Goal: Transaction & Acquisition: Book appointment/travel/reservation

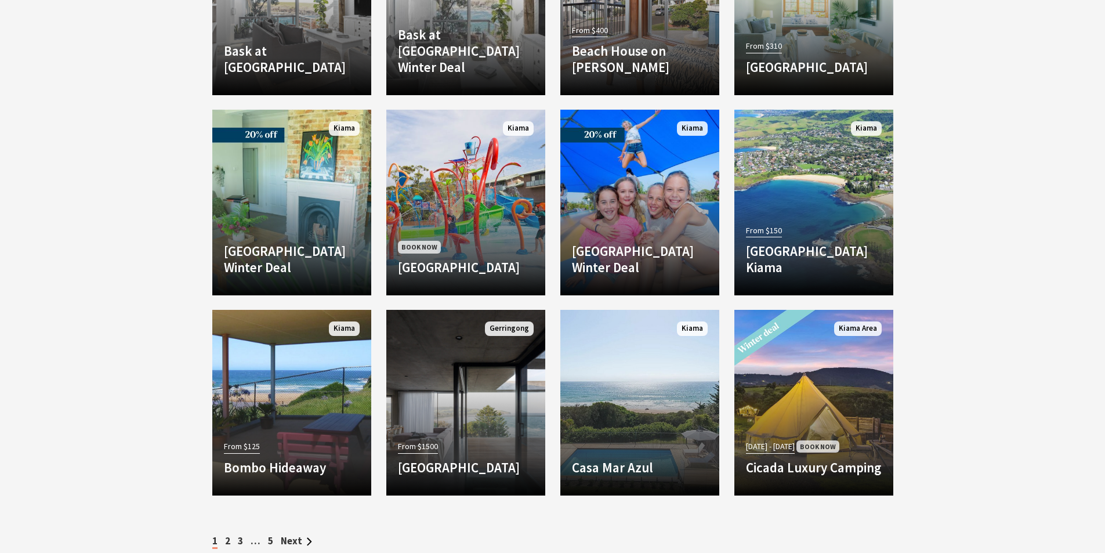
scroll to position [1623, 0]
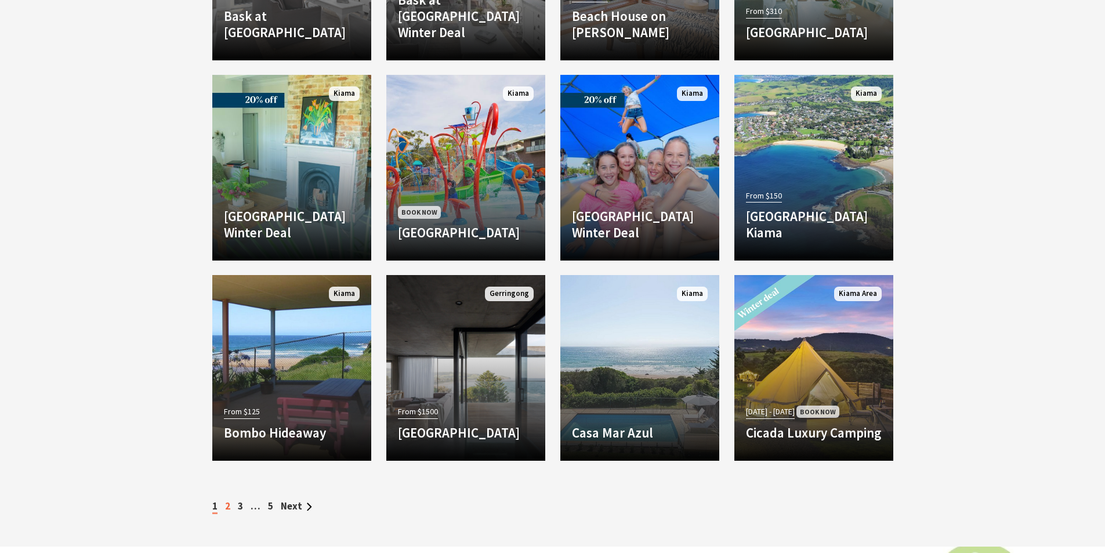
click at [226, 509] on link "2" at bounding box center [227, 506] width 5 height 13
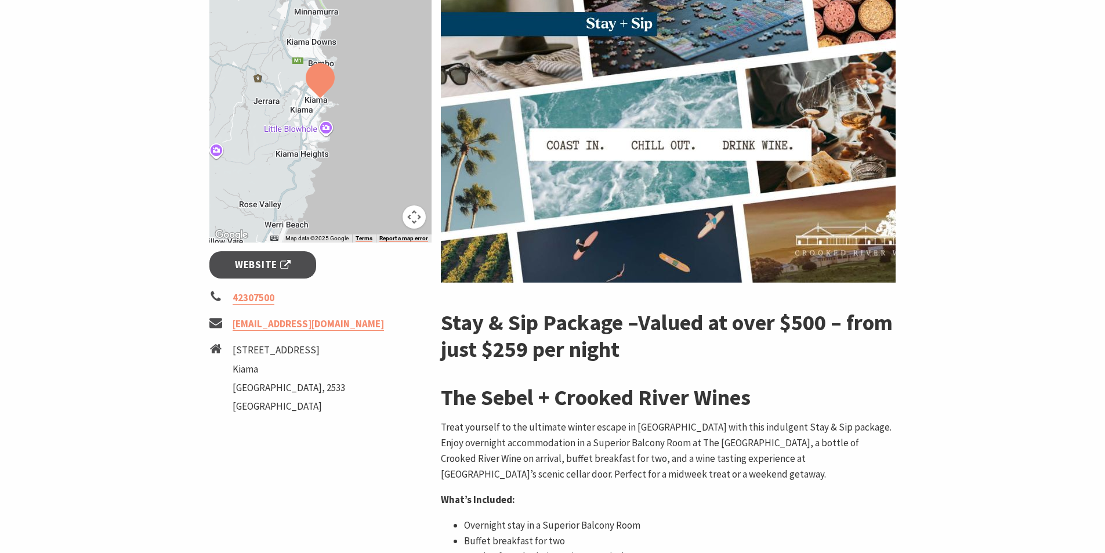
scroll to position [237, 0]
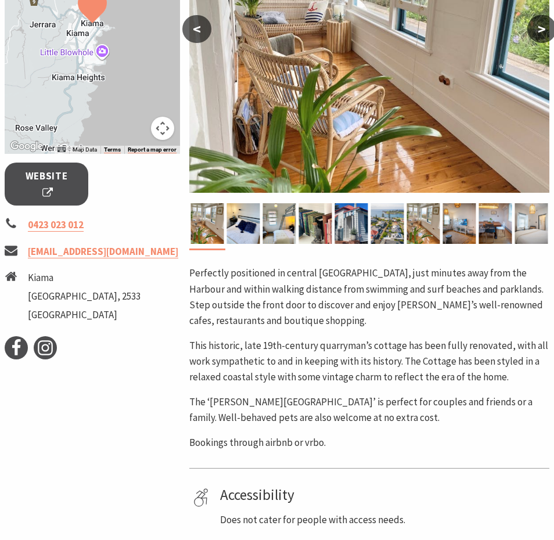
scroll to position [316, 0]
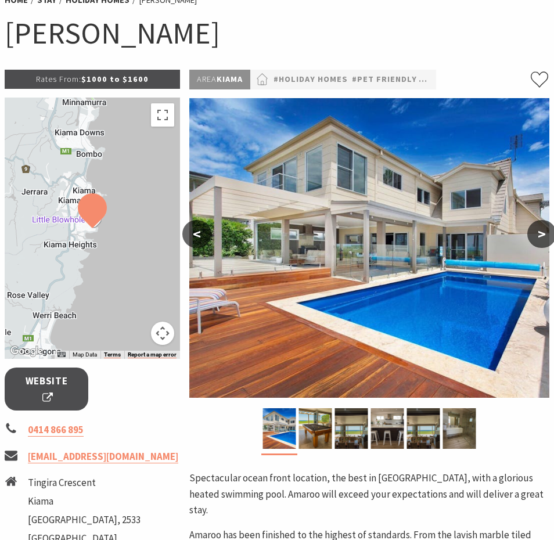
scroll to position [216, 0]
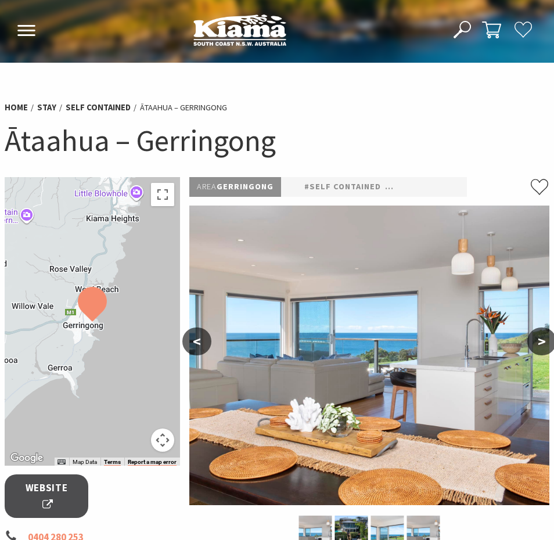
scroll to position [209, 0]
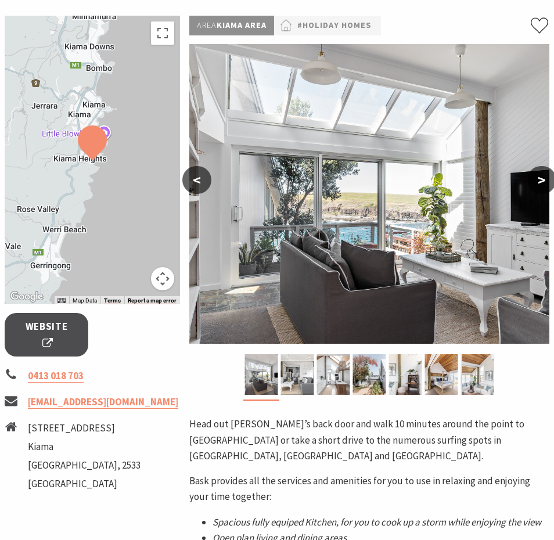
scroll to position [319, 0]
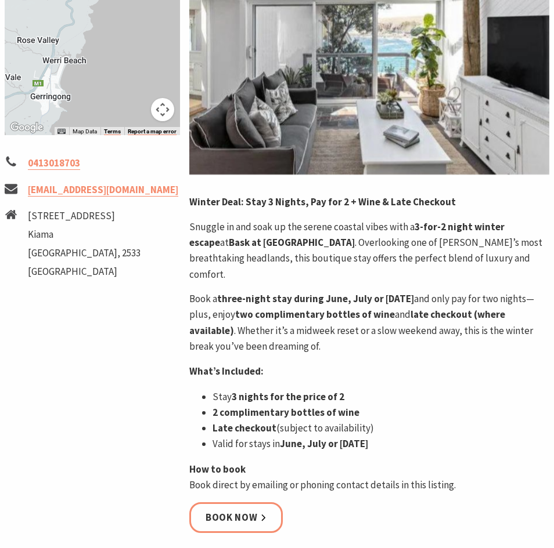
scroll to position [335, 0]
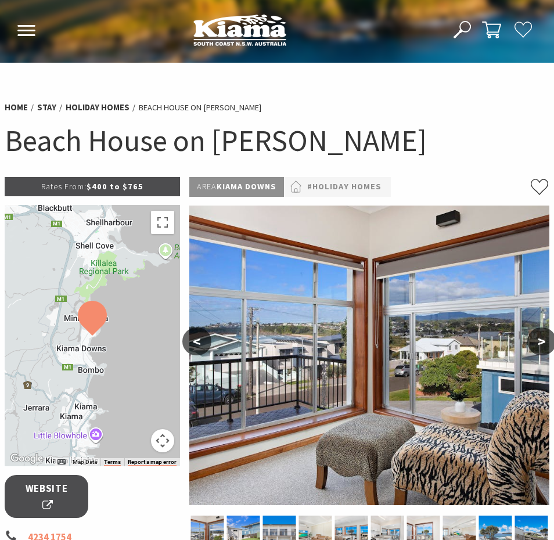
scroll to position [299, 0]
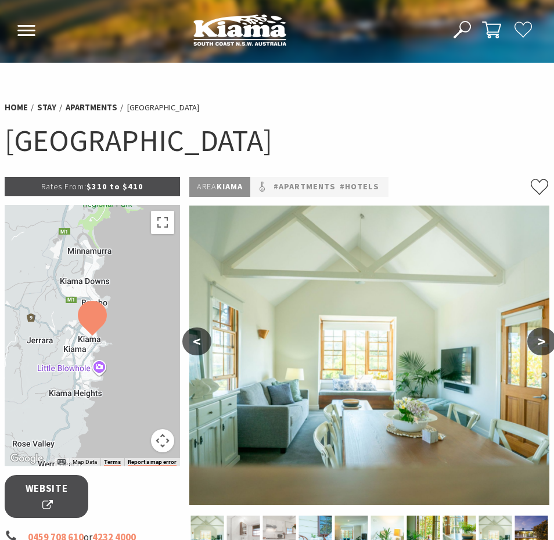
scroll to position [212, 0]
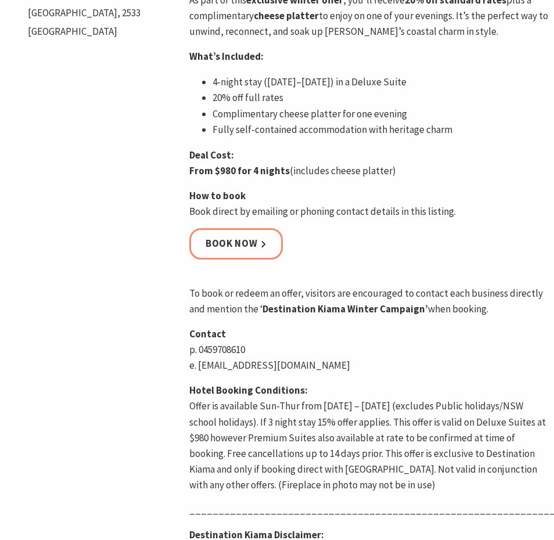
scroll to position [342, 0]
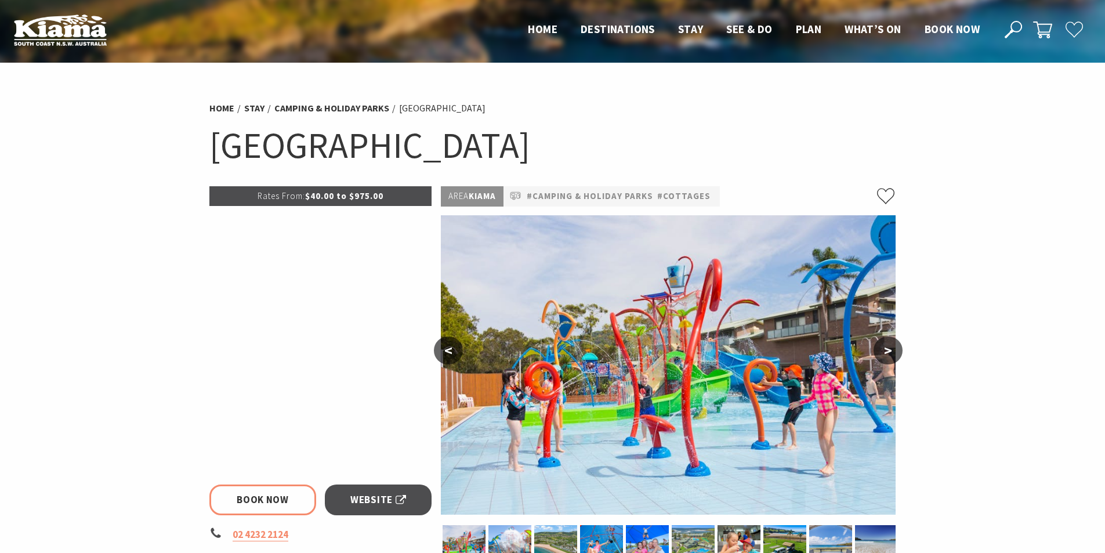
select select "3"
select select "2"
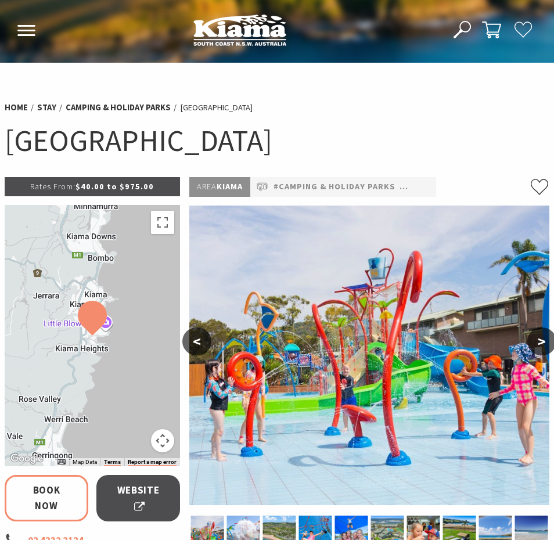
select select "3"
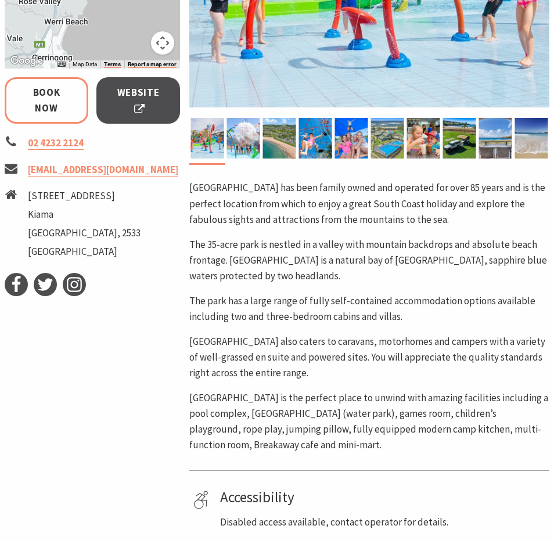
scroll to position [472, 0]
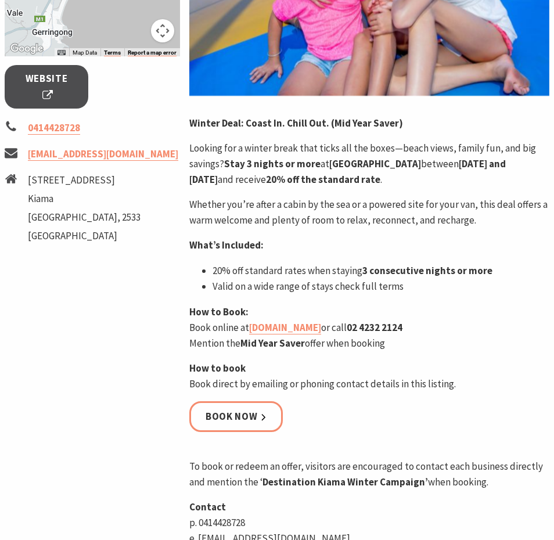
scroll to position [418, 0]
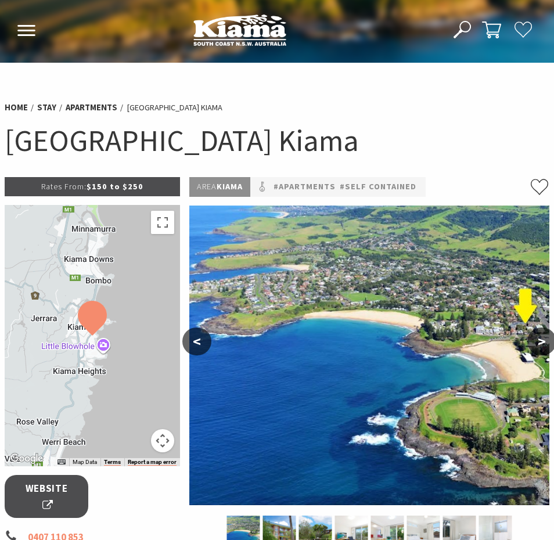
scroll to position [308, 0]
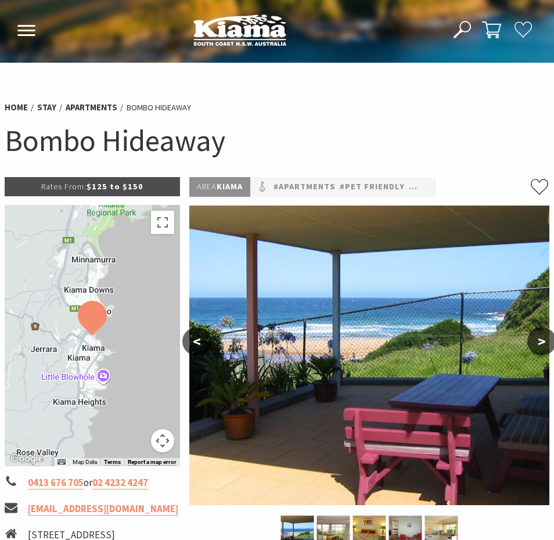
scroll to position [370, 0]
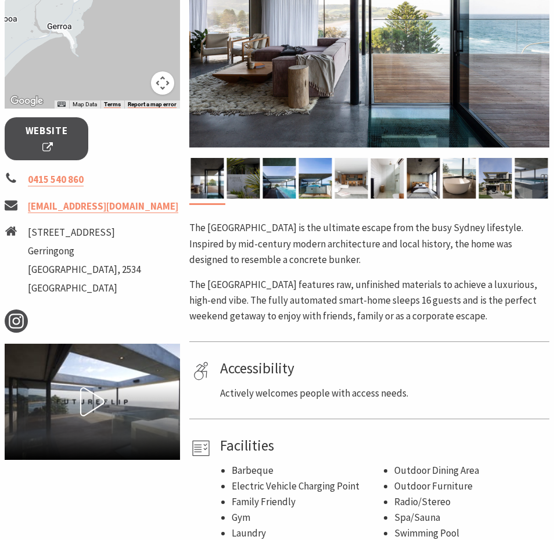
scroll to position [374, 0]
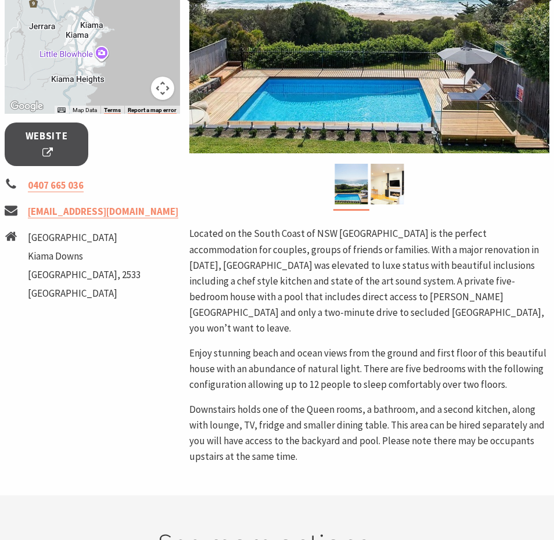
scroll to position [362, 0]
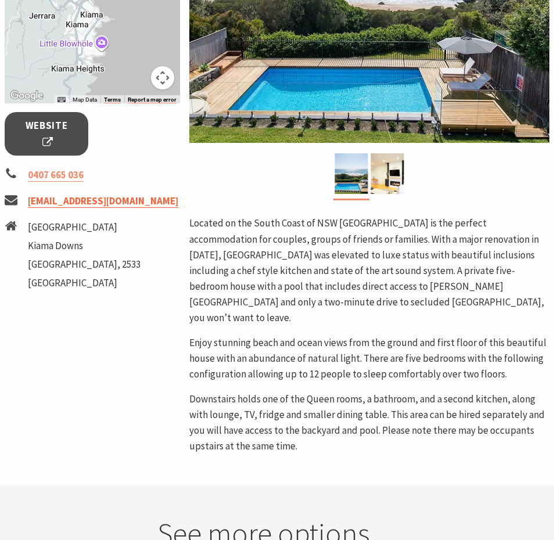
drag, startPoint x: 131, startPoint y: 202, endPoint x: 100, endPoint y: 202, distance: 30.2
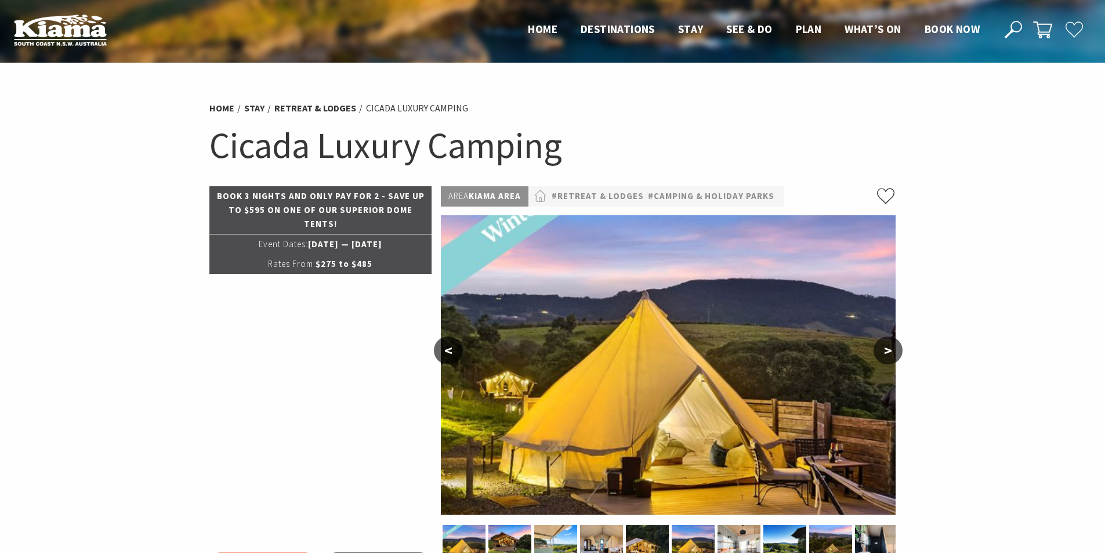
select select "3"
select select "2"
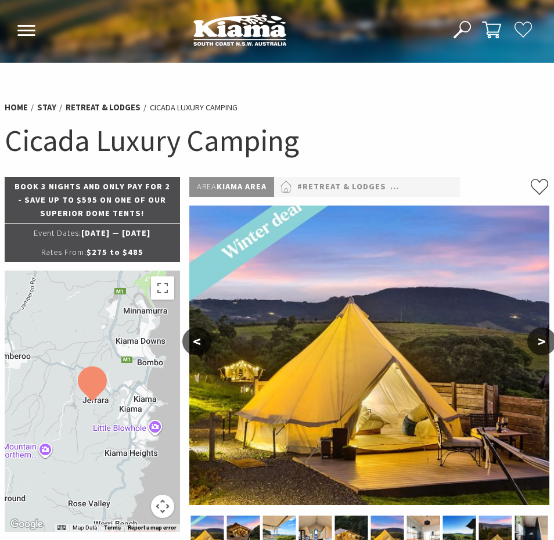
select select "3"
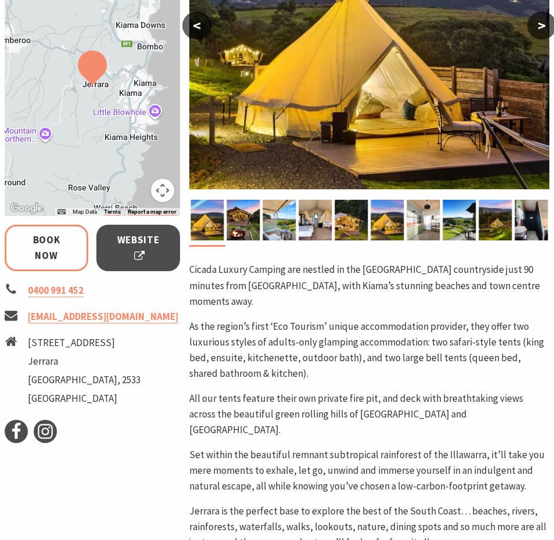
scroll to position [368, 0]
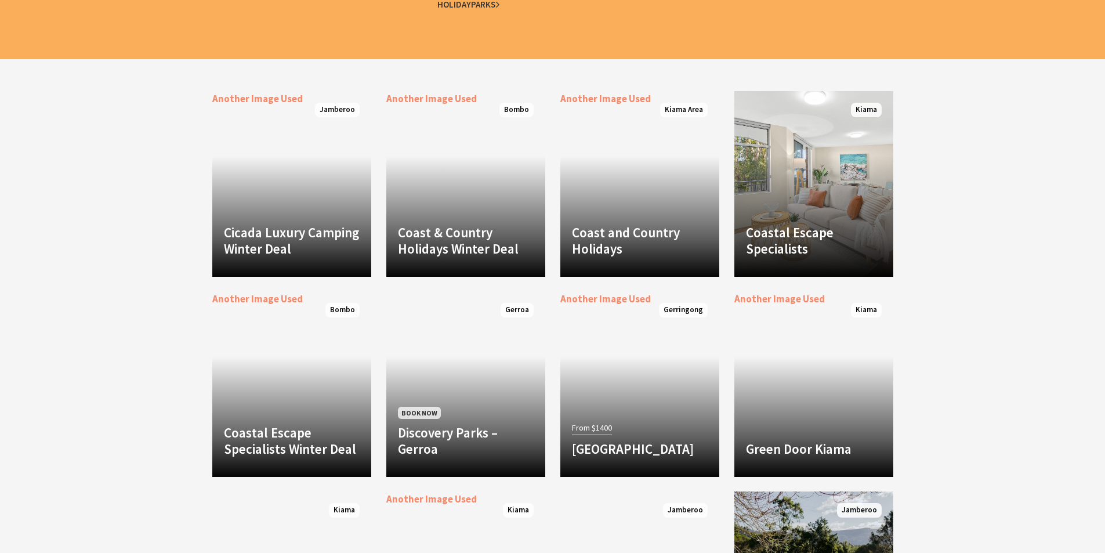
scroll to position [1233, 0]
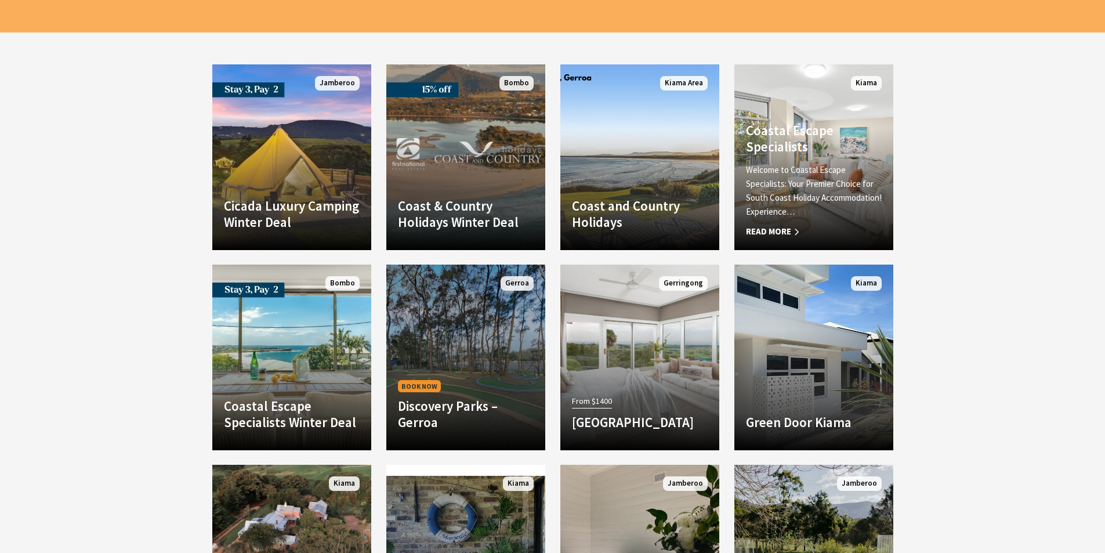
drag, startPoint x: 828, startPoint y: 174, endPoint x: 444, endPoint y: 376, distance: 433.9
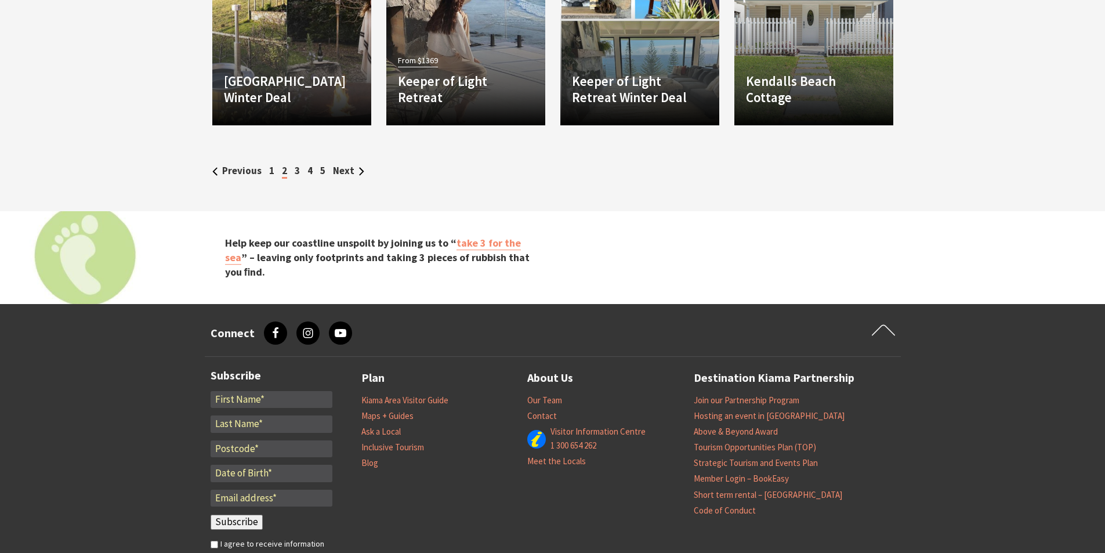
scroll to position [1961, 0]
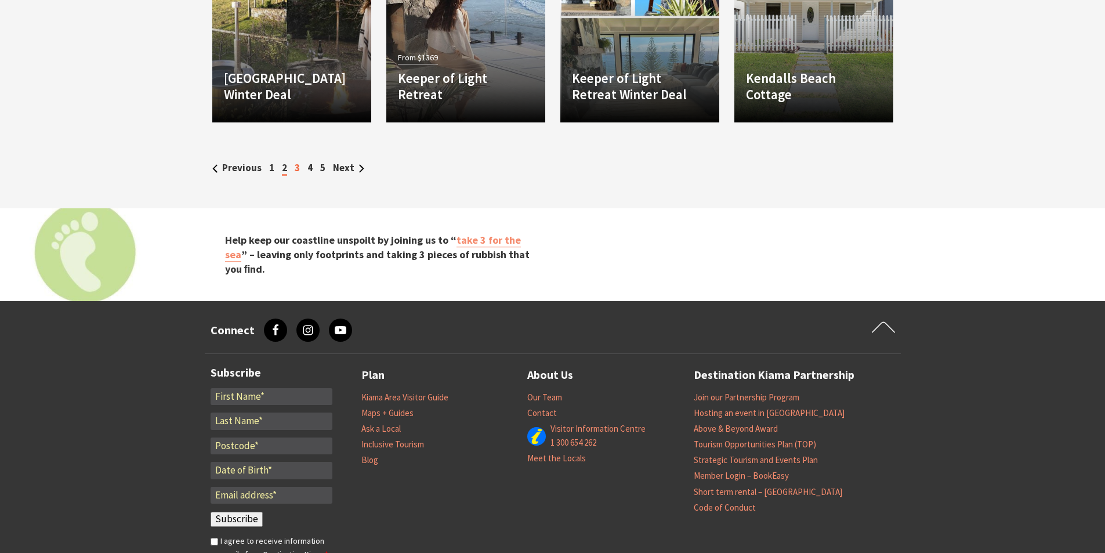
click at [295, 172] on link "3" at bounding box center [297, 167] width 5 height 13
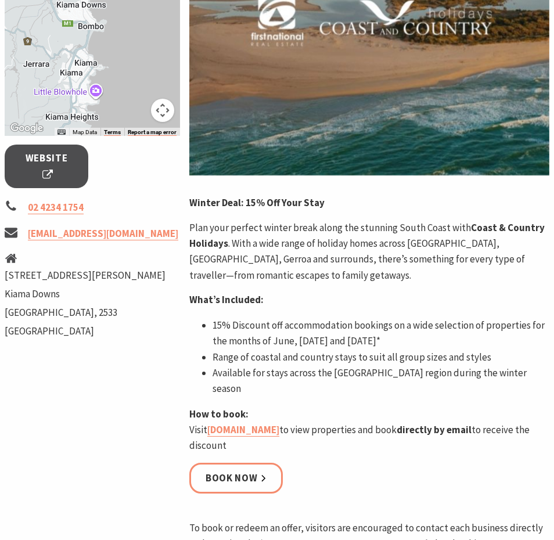
scroll to position [341, 0]
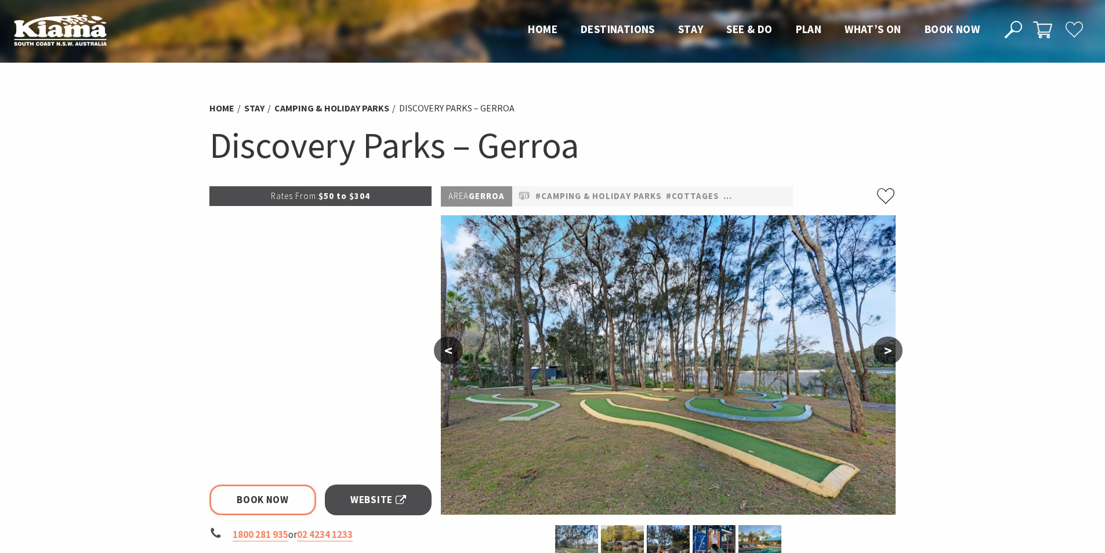
select select "3"
select select "2"
select select "3"
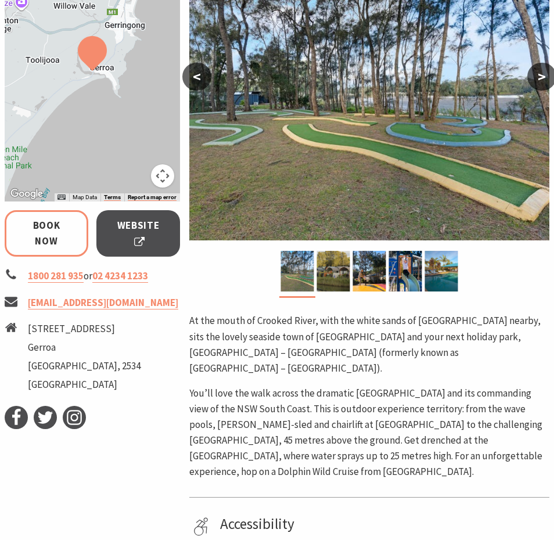
scroll to position [267, 0]
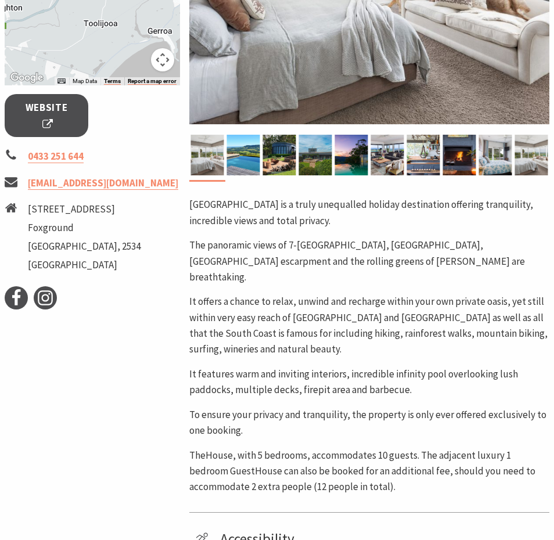
scroll to position [400, 0]
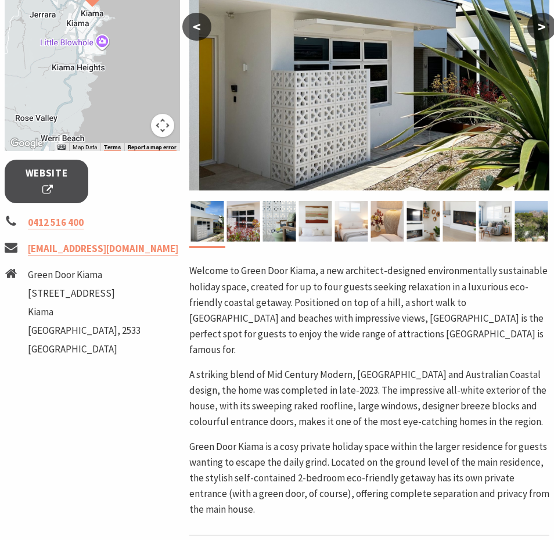
scroll to position [323, 0]
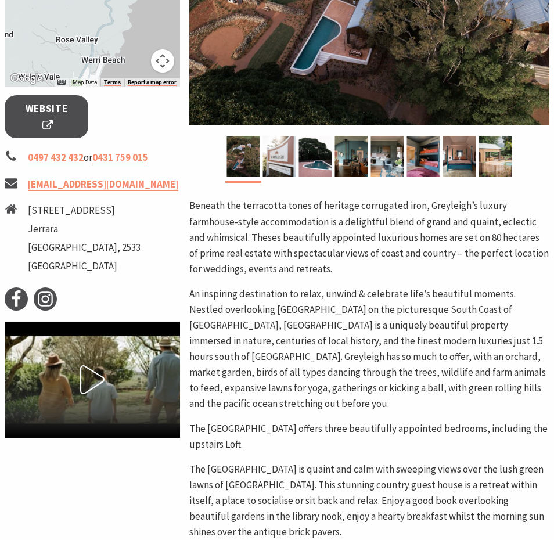
scroll to position [384, 0]
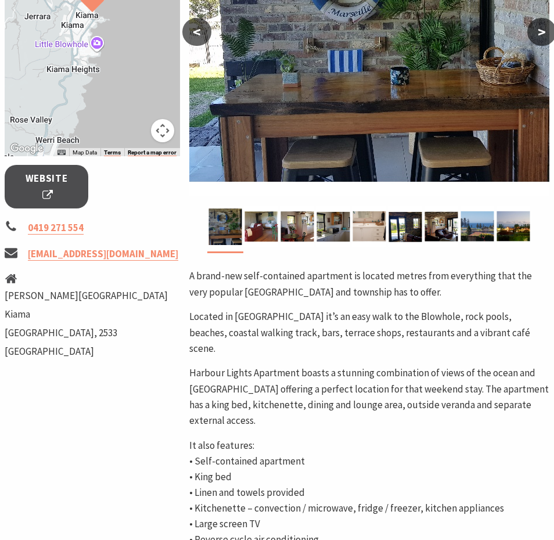
scroll to position [321, 0]
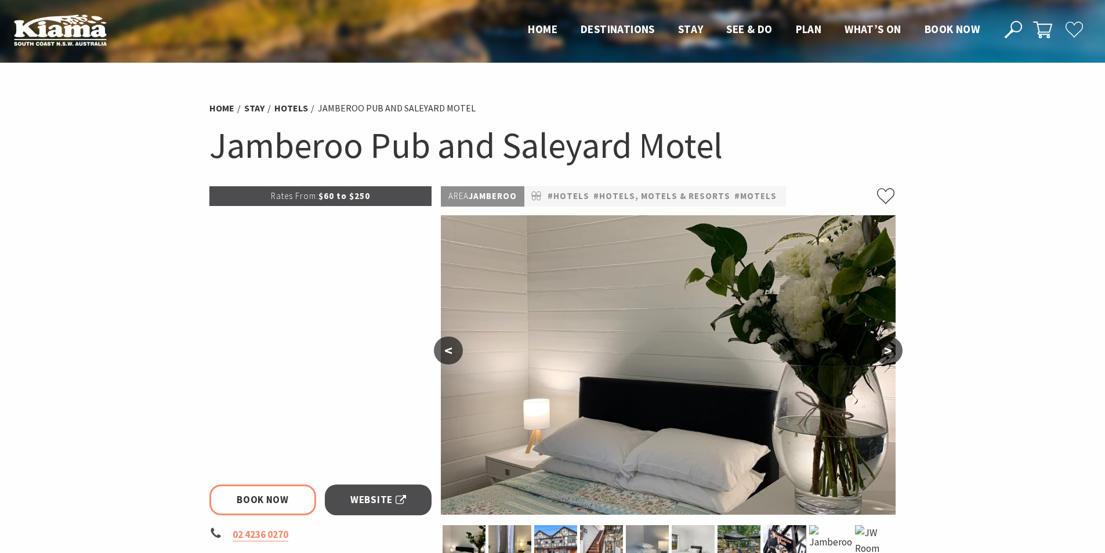
select select "3"
select select "2"
select select "3"
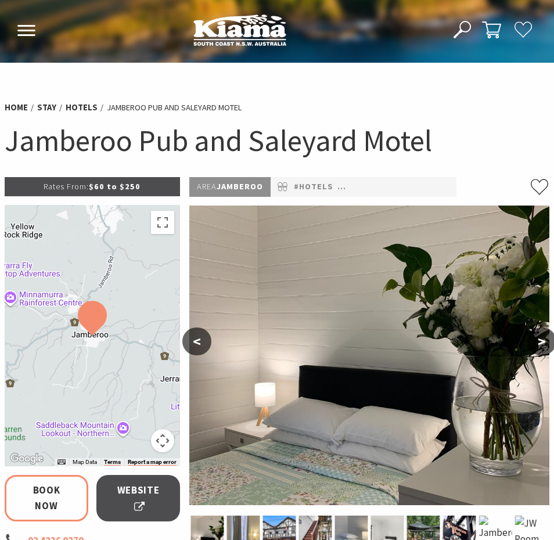
scroll to position [454, 0]
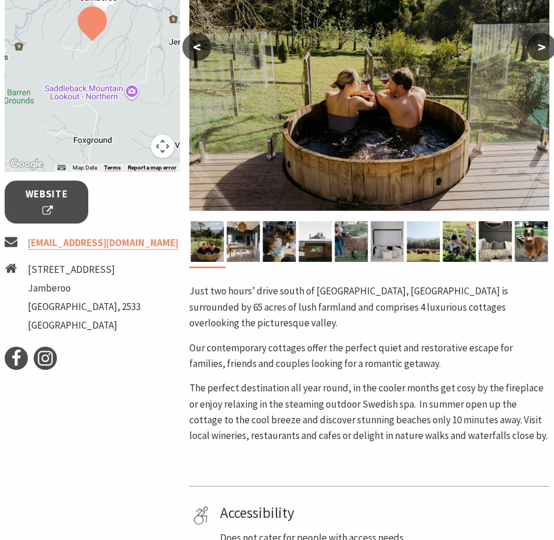
scroll to position [439, 0]
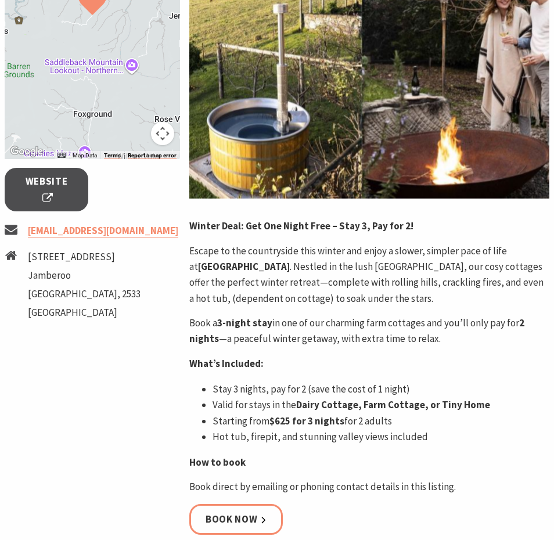
scroll to position [387, 0]
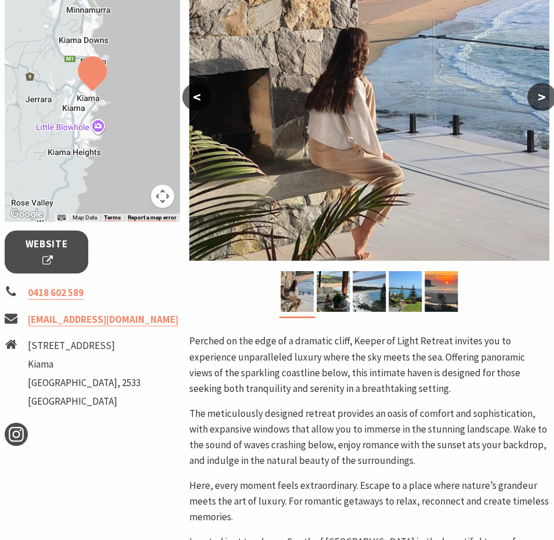
scroll to position [258, 0]
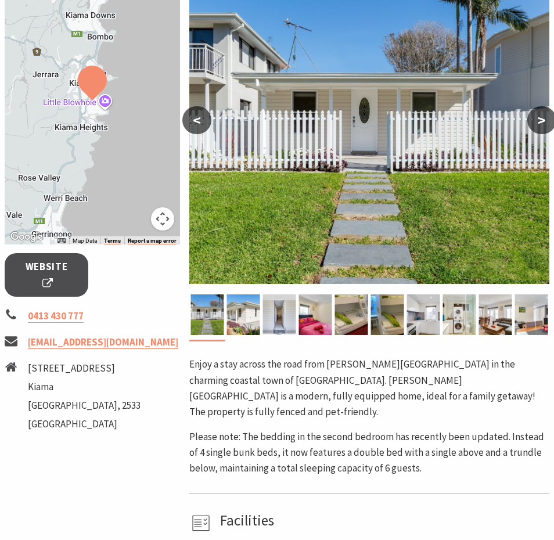
scroll to position [320, 0]
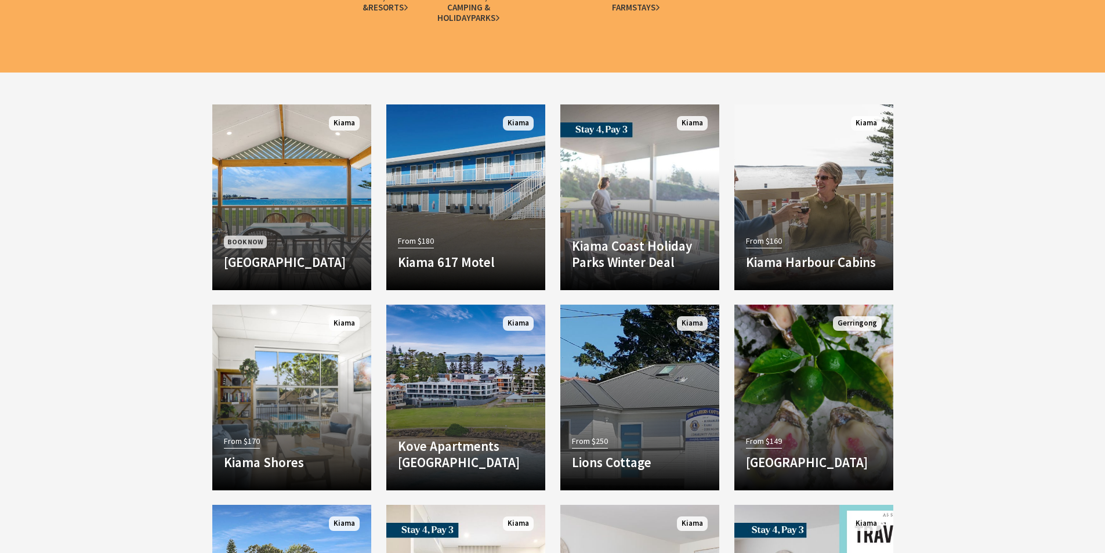
drag, startPoint x: 1110, startPoint y: 49, endPoint x: 1113, endPoint y: 326, distance: 276.8
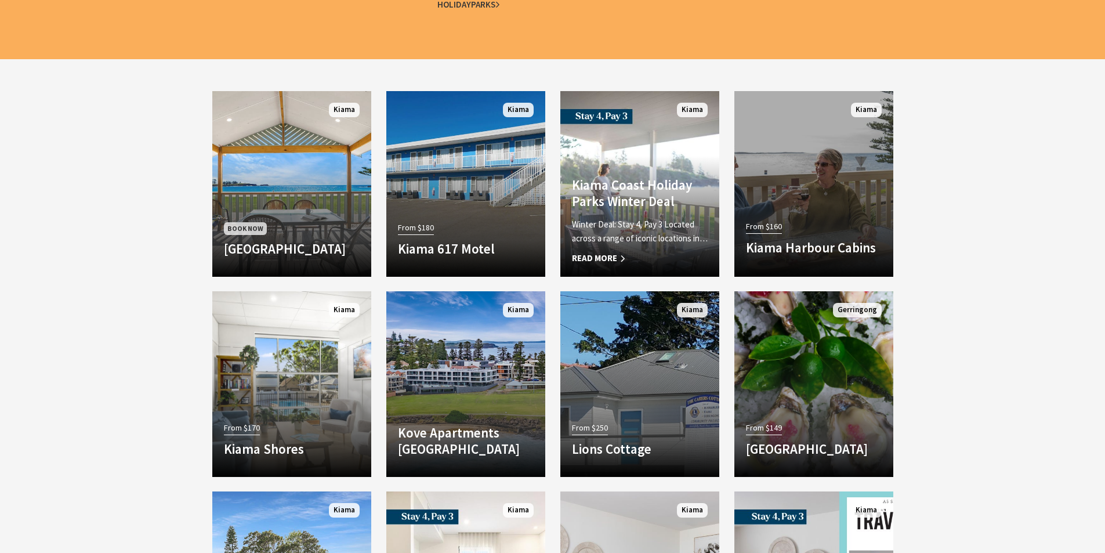
drag, startPoint x: 623, startPoint y: 220, endPoint x: 831, endPoint y: 219, distance: 208.3
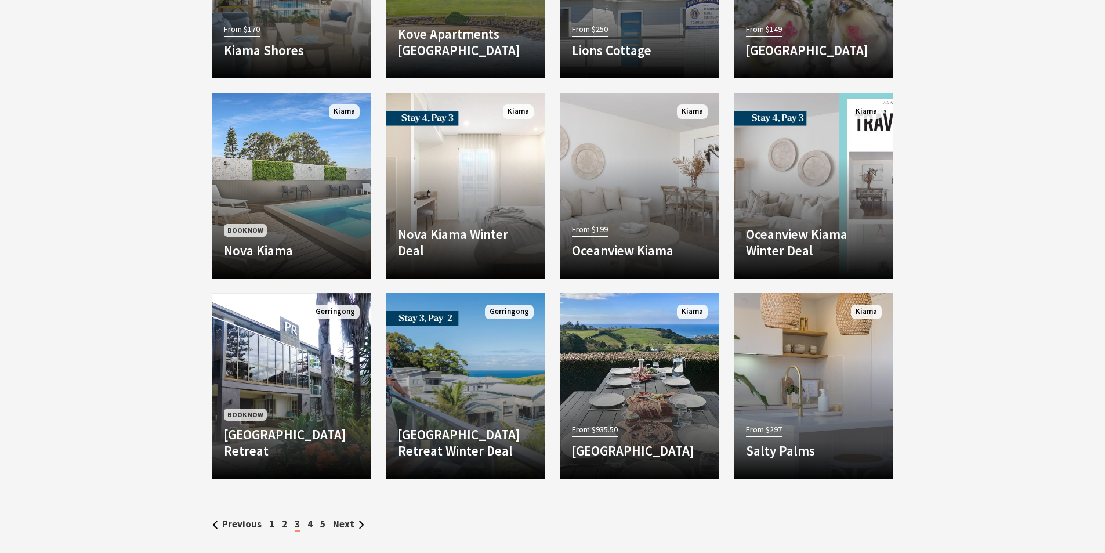
scroll to position [2033, 0]
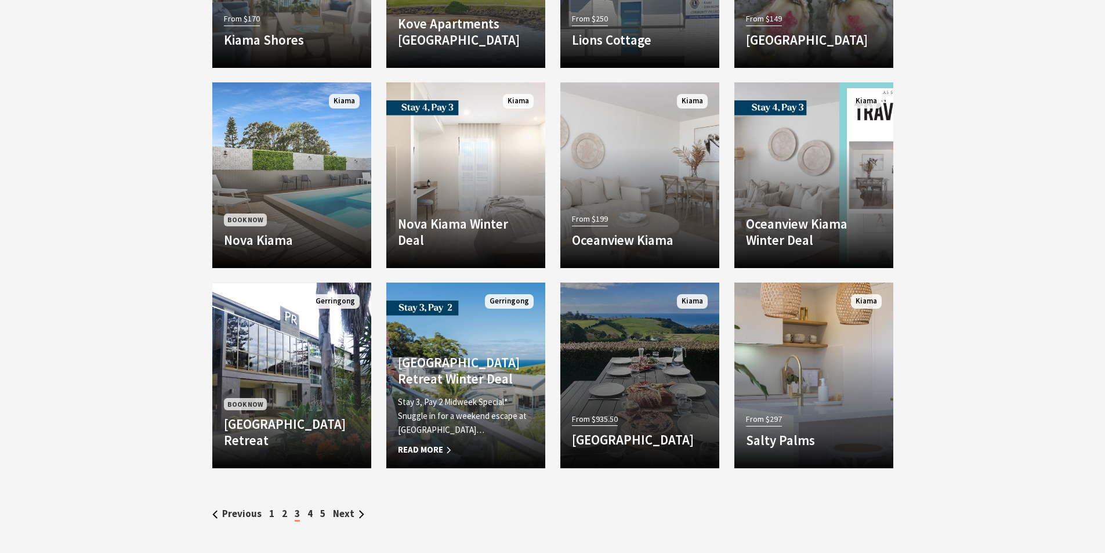
drag, startPoint x: 454, startPoint y: 379, endPoint x: 648, endPoint y: 418, distance: 197.7
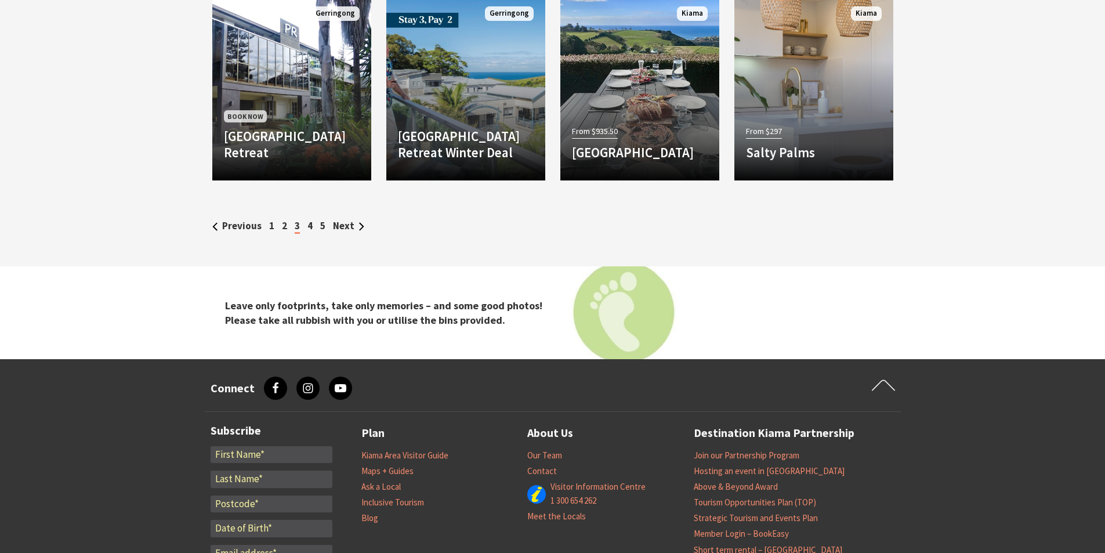
scroll to position [2362, 0]
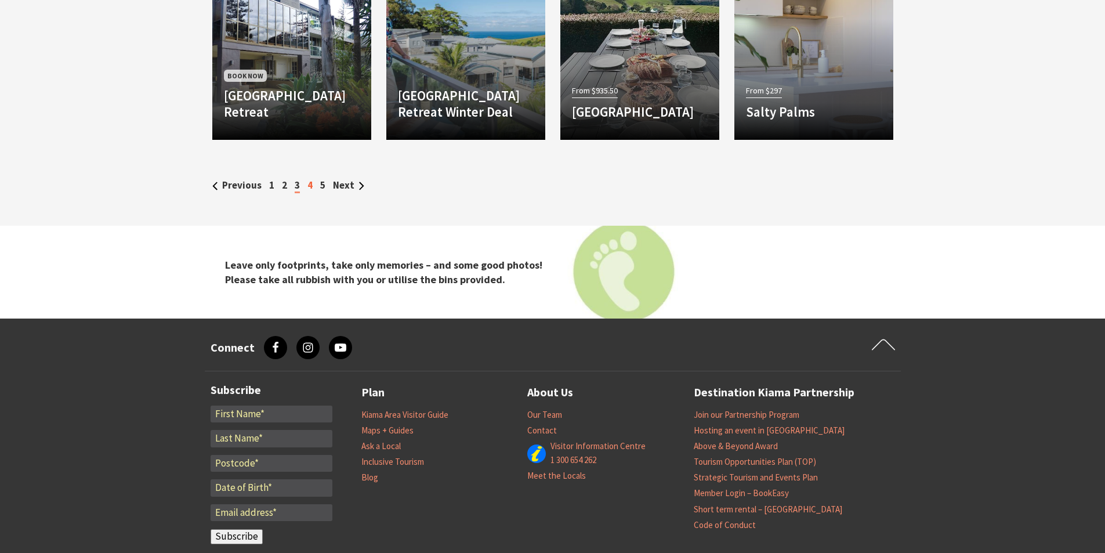
click at [310, 187] on link "4" at bounding box center [310, 185] width 5 height 13
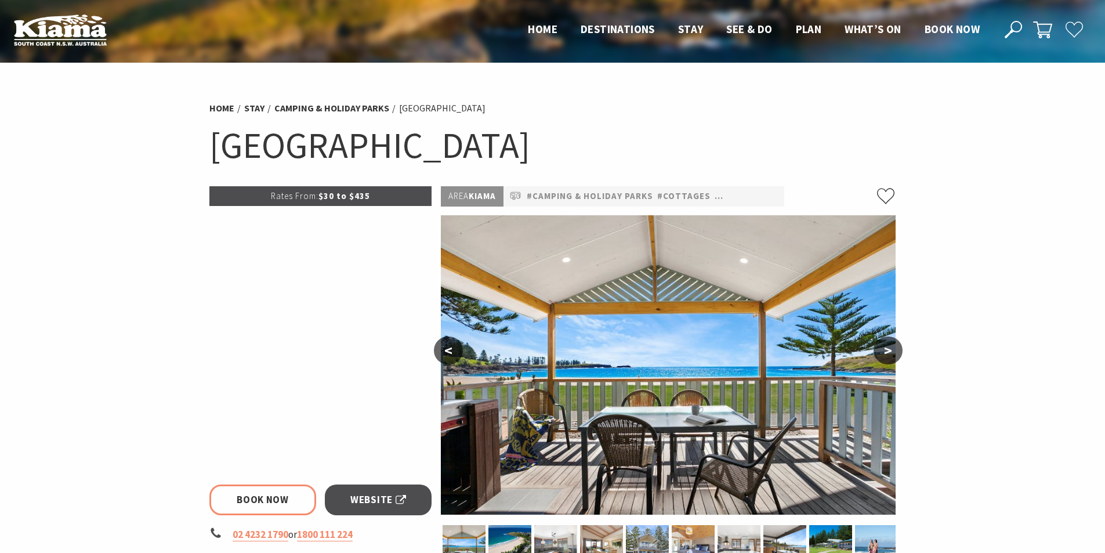
select select "3"
select select "2"
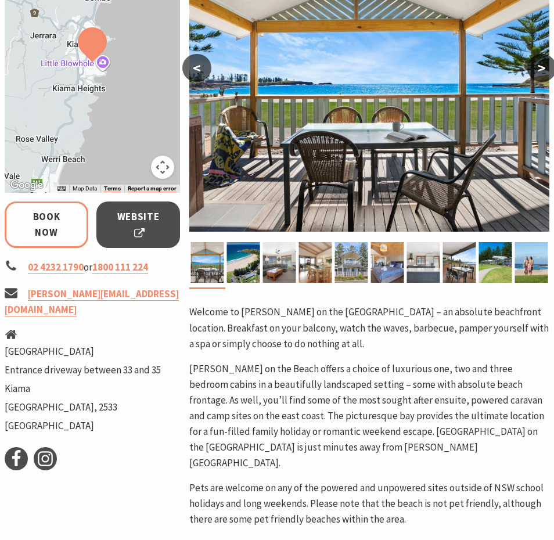
scroll to position [278, 0]
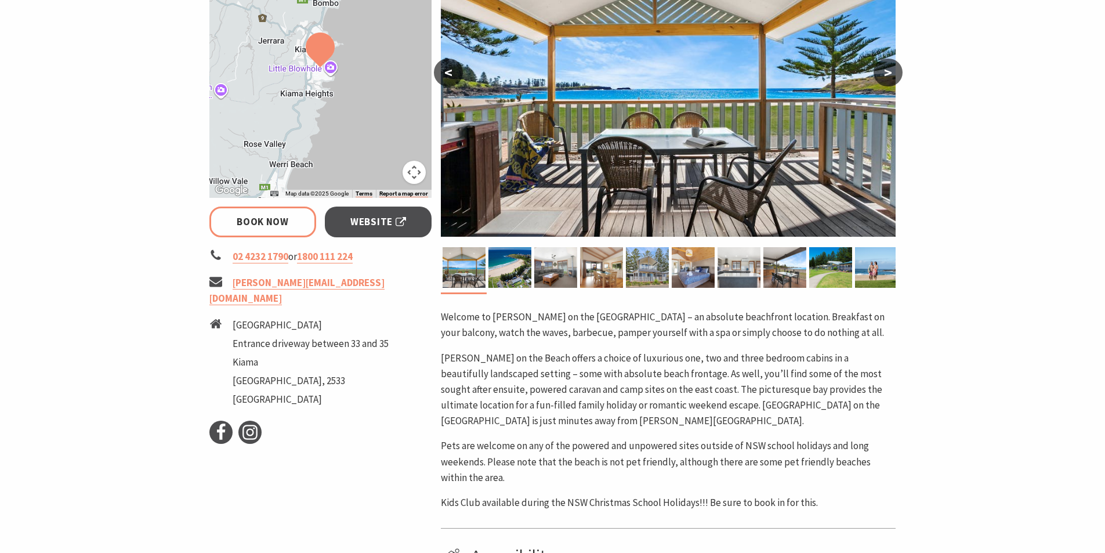
select select "3"
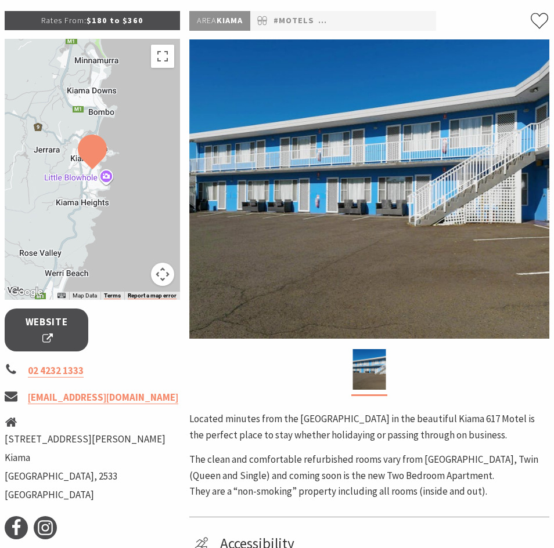
scroll to position [280, 0]
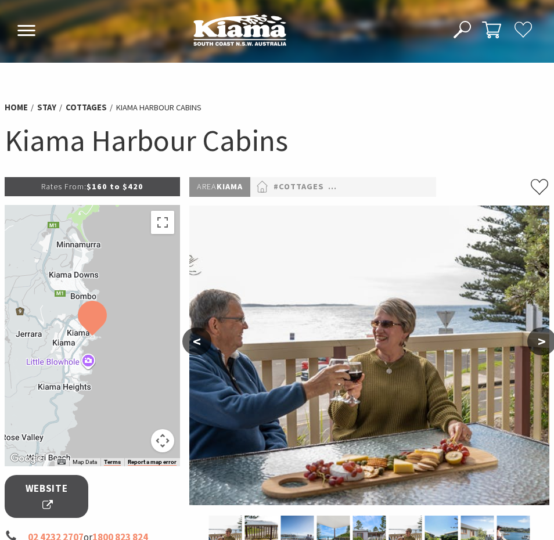
scroll to position [383, 0]
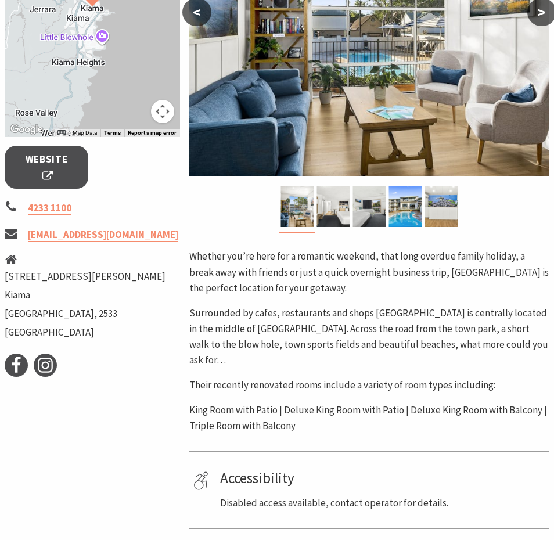
scroll to position [331, 0]
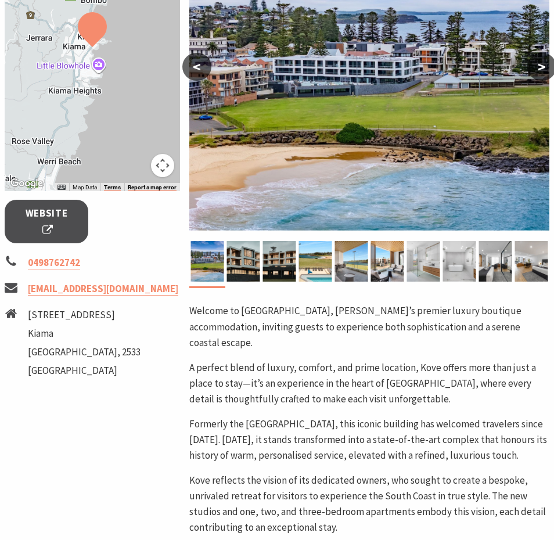
scroll to position [285, 0]
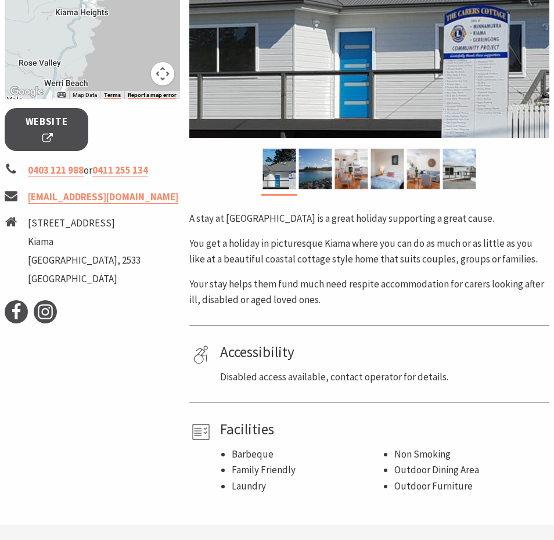
scroll to position [368, 0]
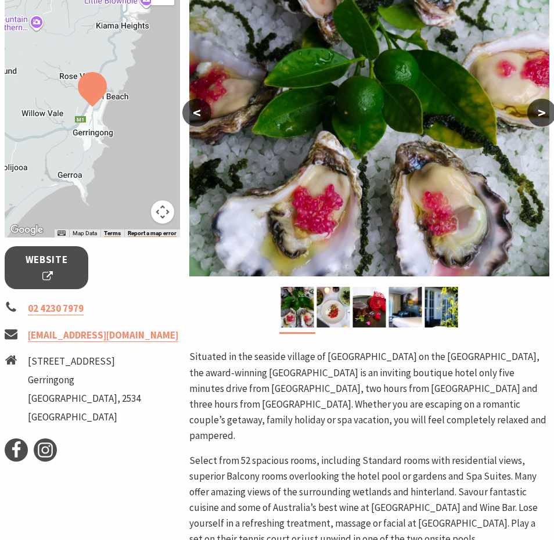
scroll to position [288, 0]
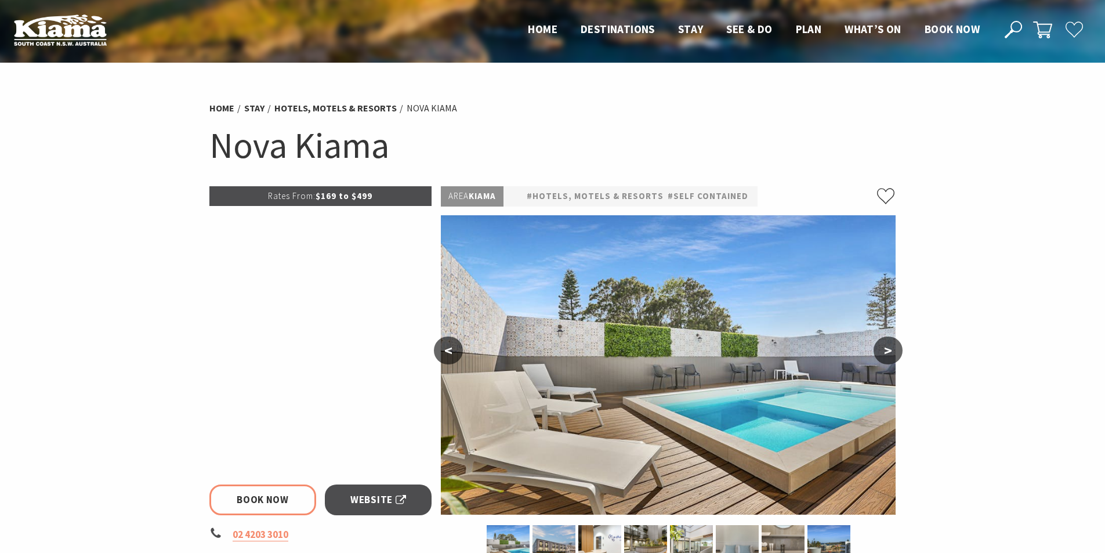
select select "3"
select select "2"
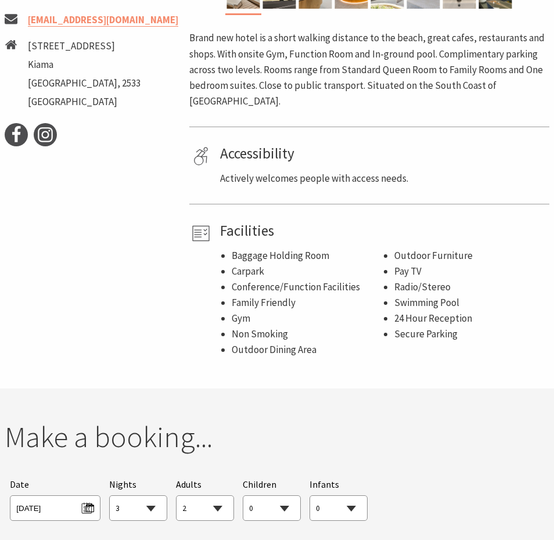
scroll to position [553, 0]
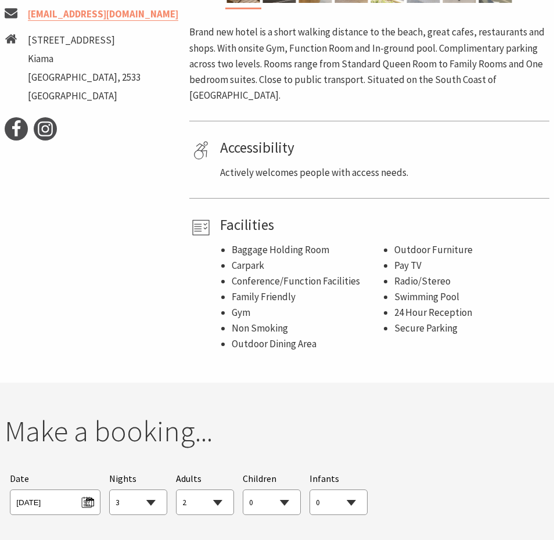
select select "3"
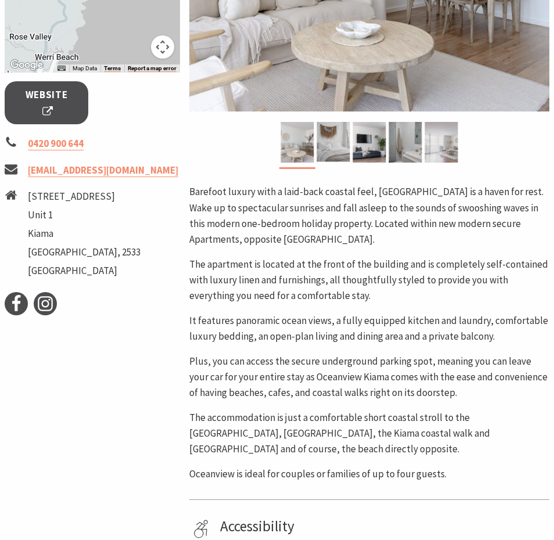
scroll to position [400, 0]
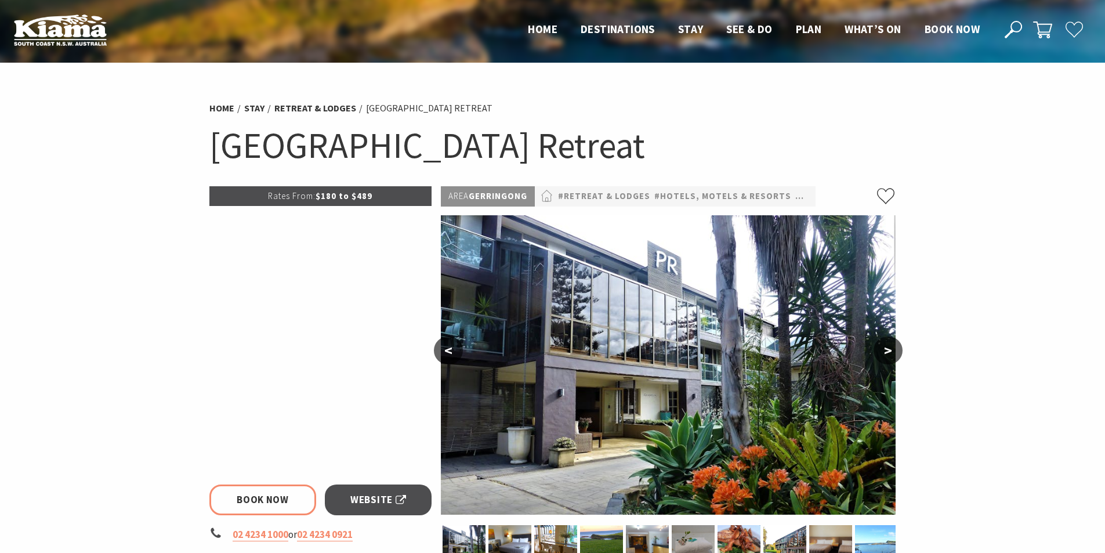
select select "3"
select select "2"
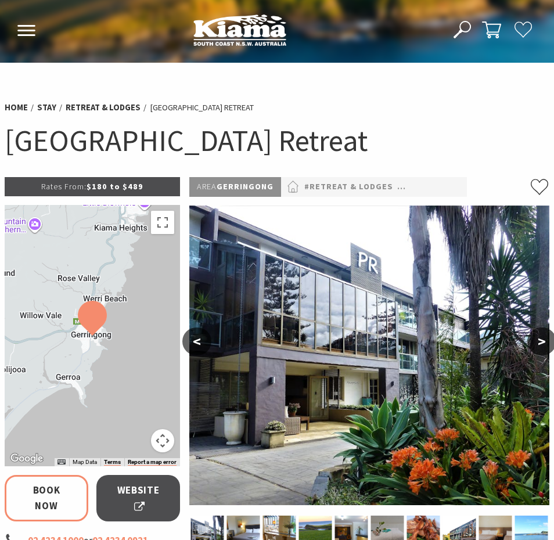
select select "3"
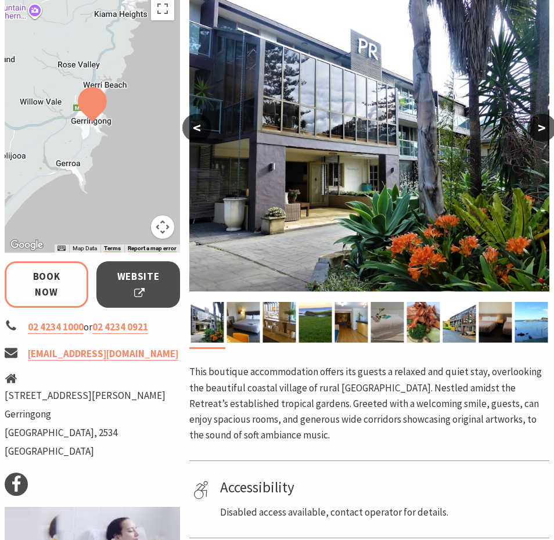
scroll to position [220, 0]
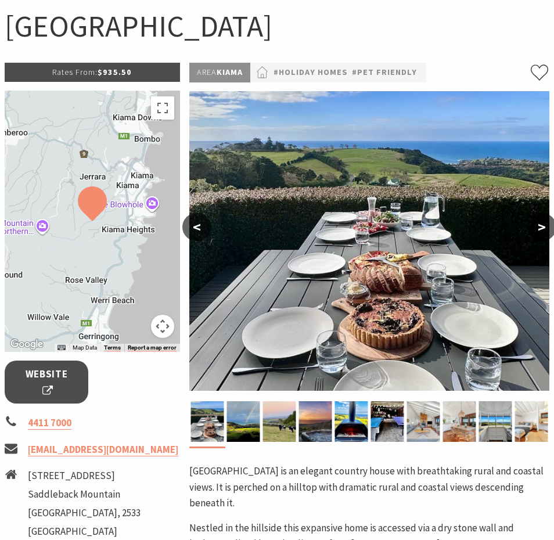
scroll to position [220, 0]
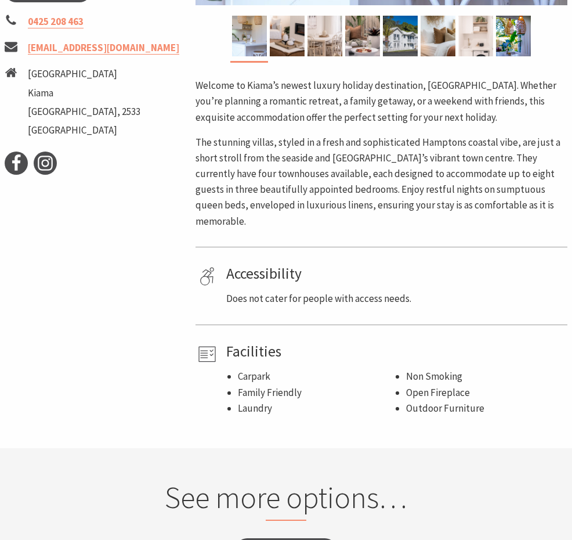
scroll to position [474, 0]
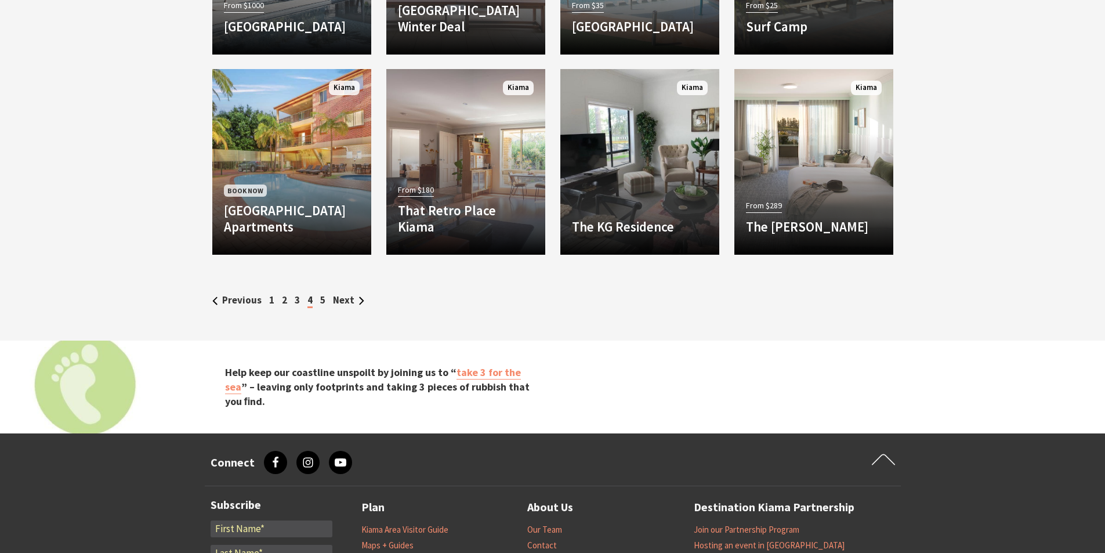
scroll to position [1992, 0]
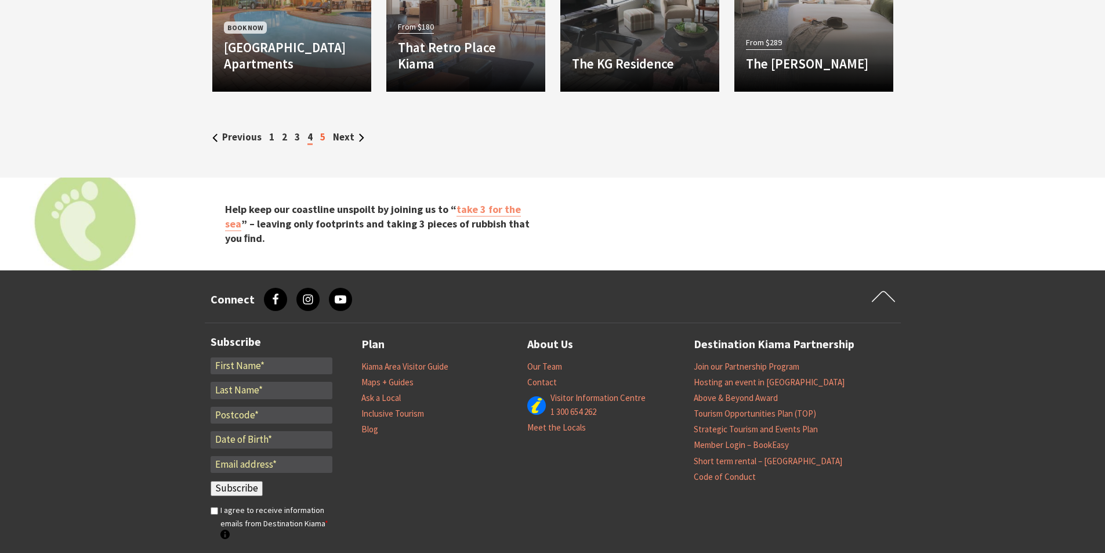
click at [322, 140] on link "5" at bounding box center [322, 137] width 5 height 13
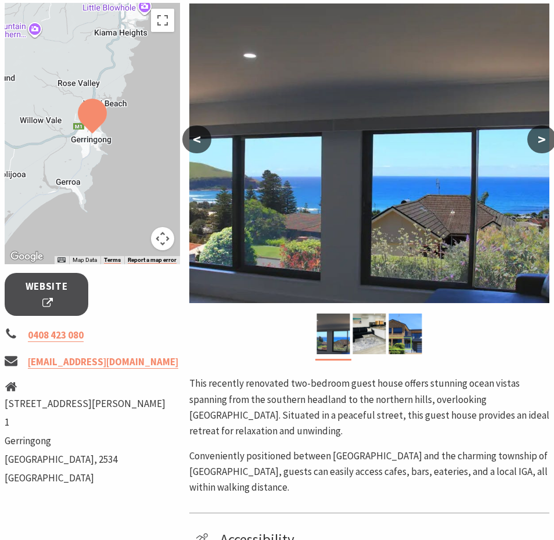
scroll to position [324, 0]
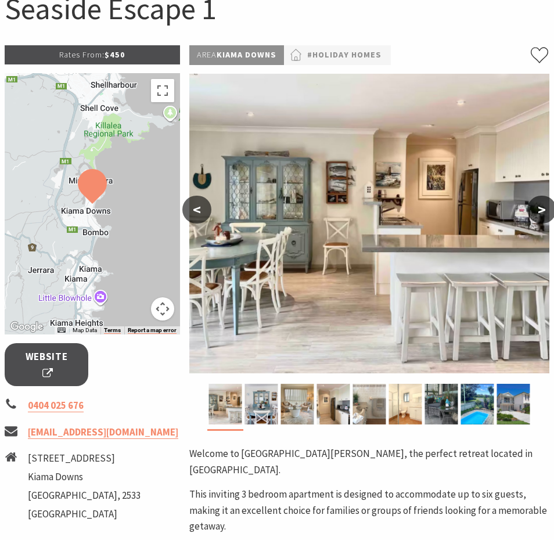
scroll to position [266, 0]
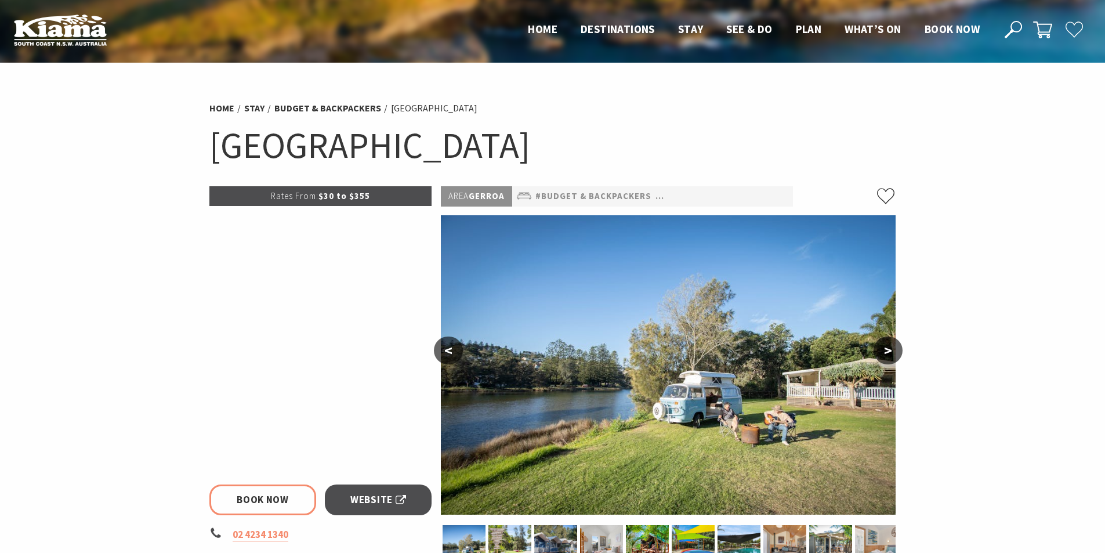
select select "3"
select select "2"
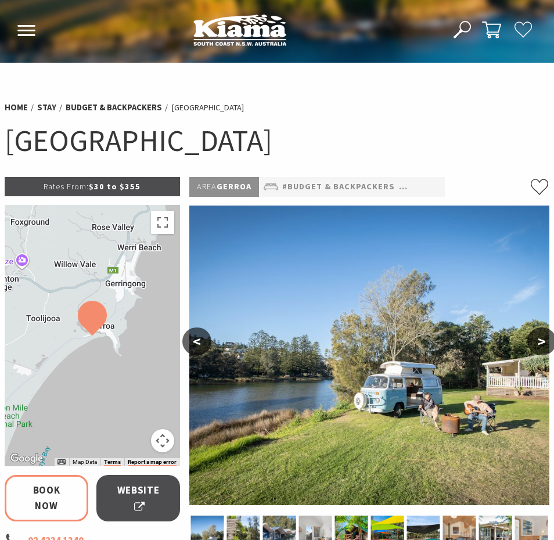
scroll to position [360, 0]
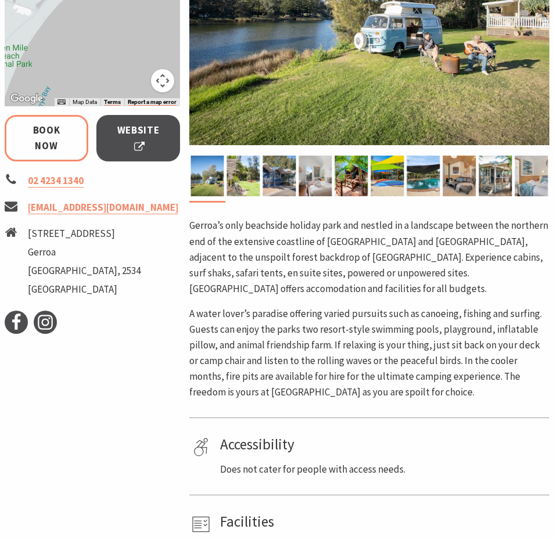
select select "3"
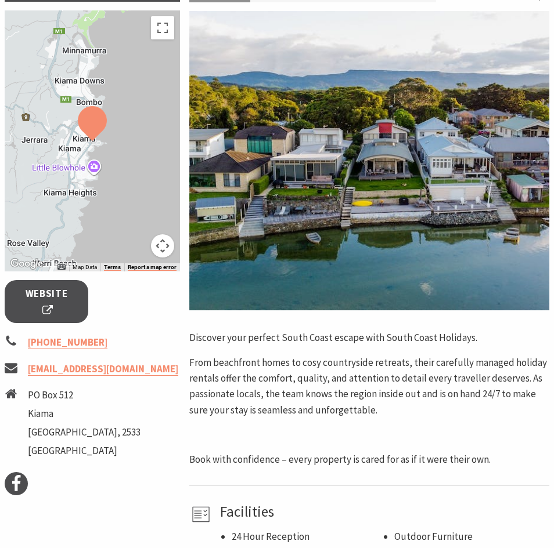
scroll to position [312, 0]
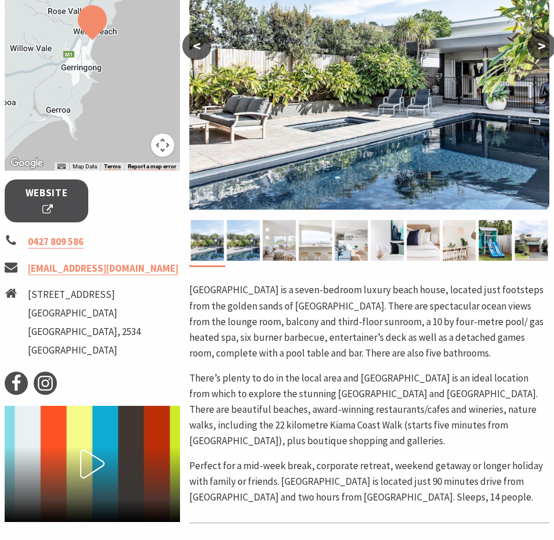
scroll to position [298, 0]
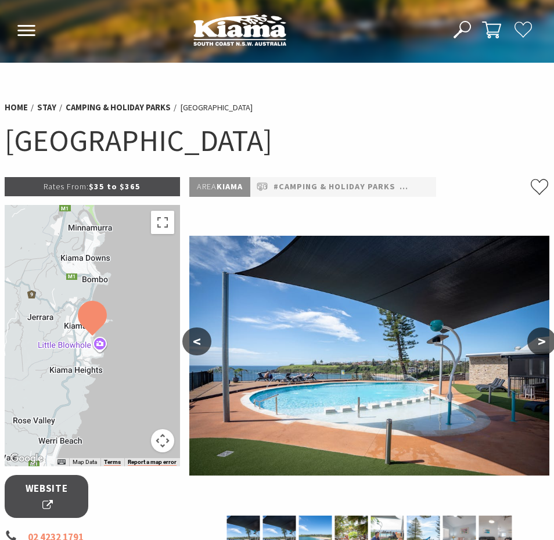
scroll to position [257, 0]
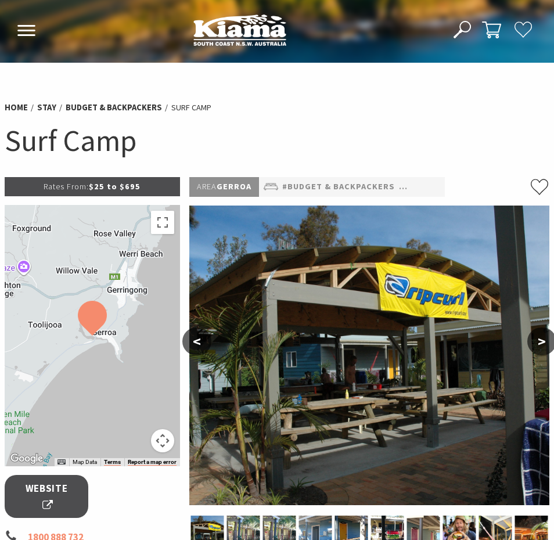
scroll to position [249, 0]
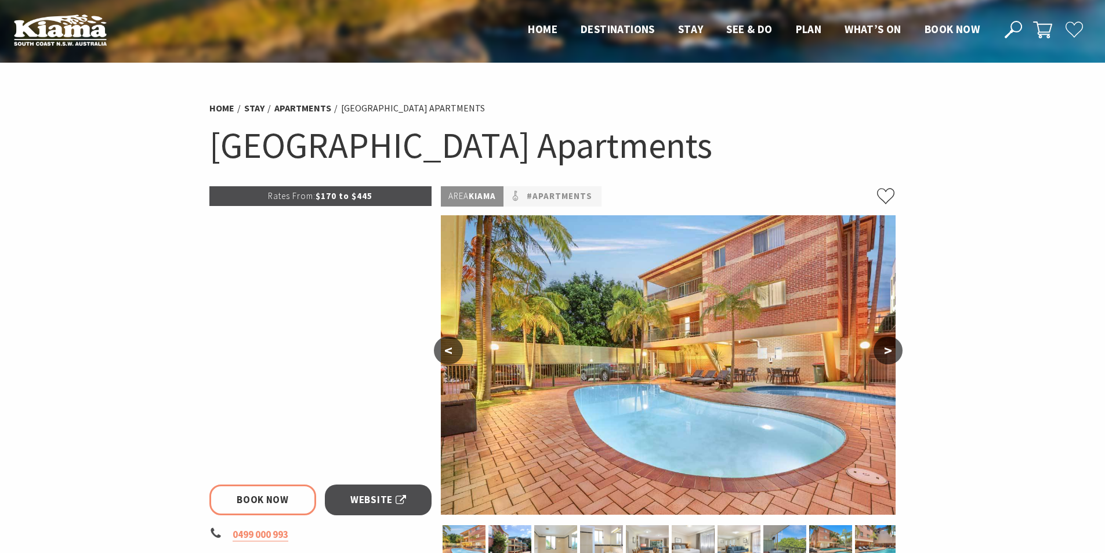
select select "3"
select select "2"
select select "3"
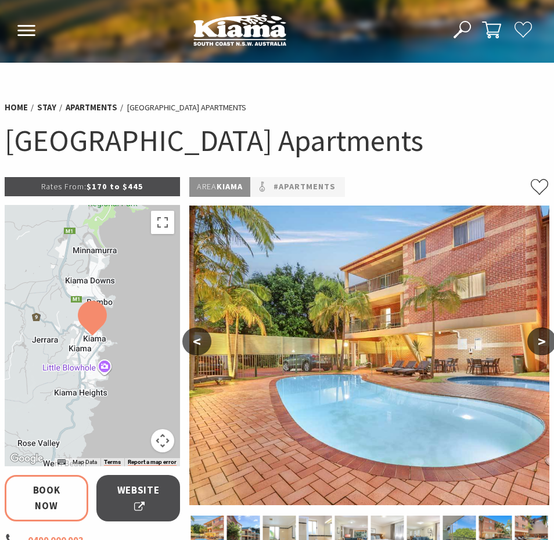
scroll to position [365, 0]
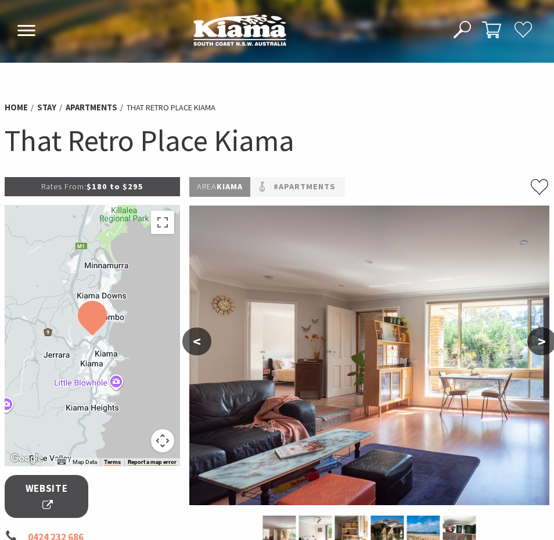
scroll to position [209, 0]
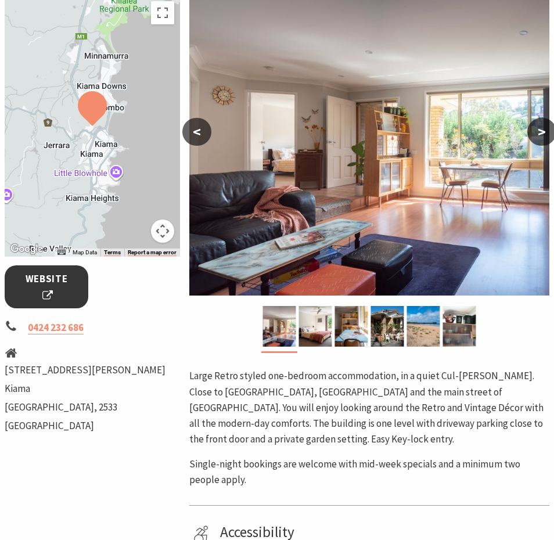
click at [63, 290] on span "Website" at bounding box center [46, 286] width 55 height 31
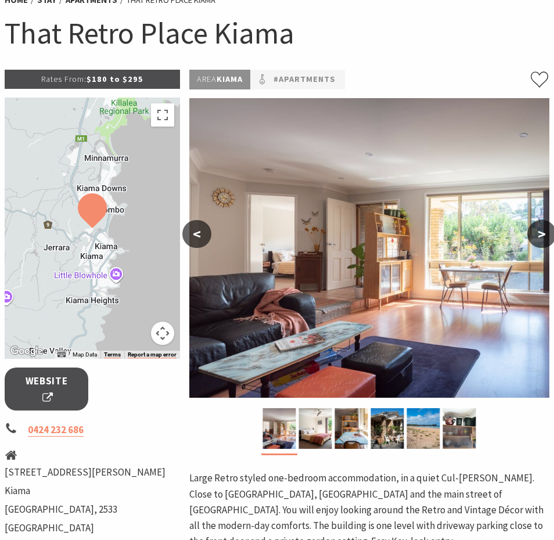
scroll to position [0, 0]
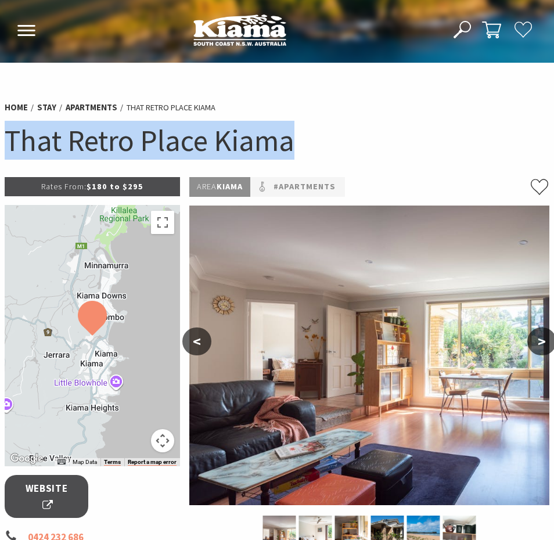
drag, startPoint x: 301, startPoint y: 144, endPoint x: 6, endPoint y: 141, distance: 294.8
click at [6, 141] on h1 "That Retro Place Kiama" at bounding box center [277, 140] width 544 height 39
copy h1 "That Retro Place Kiama"
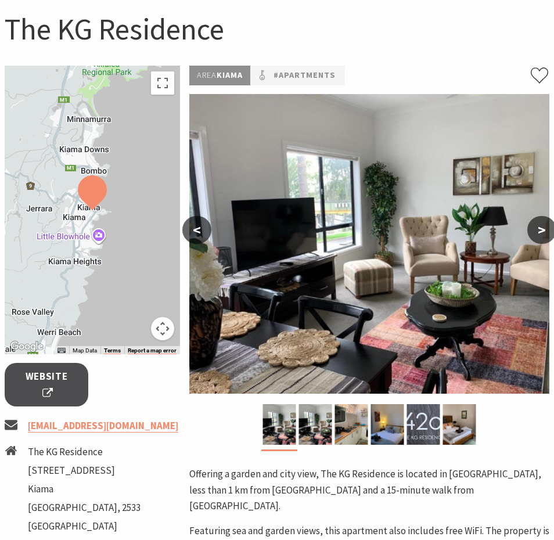
scroll to position [279, 0]
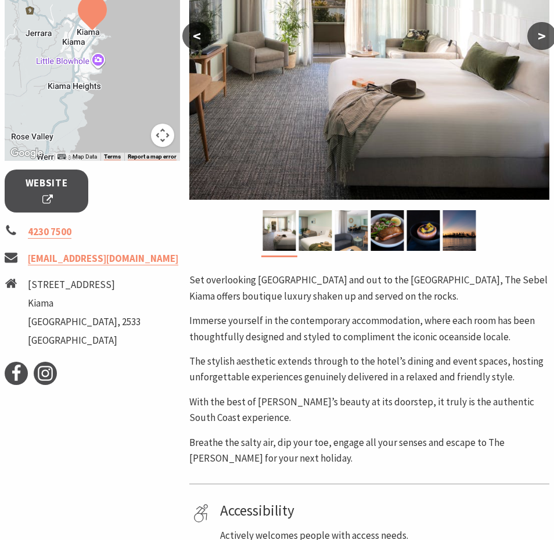
scroll to position [316, 0]
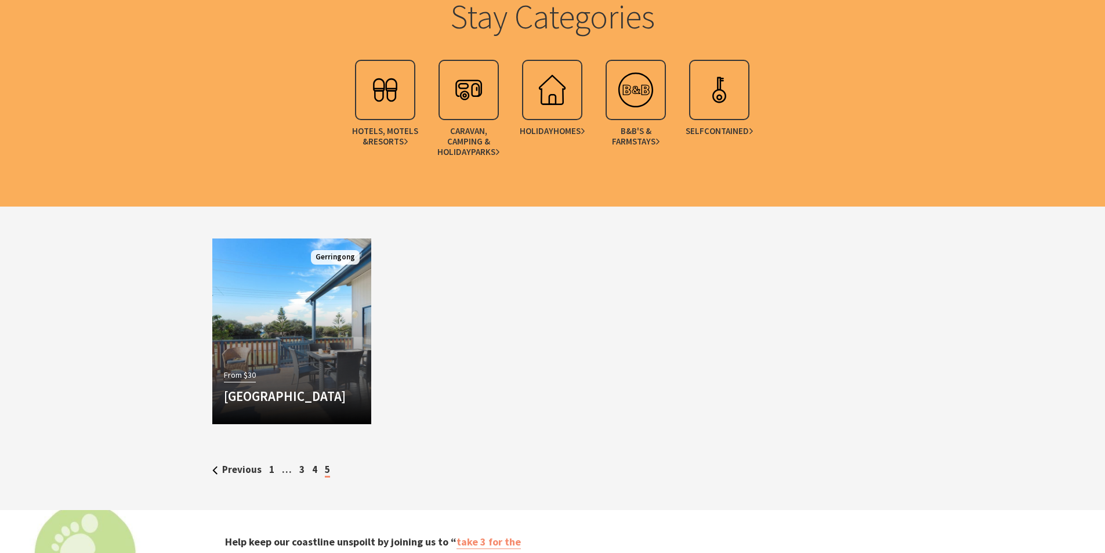
scroll to position [1098, 0]
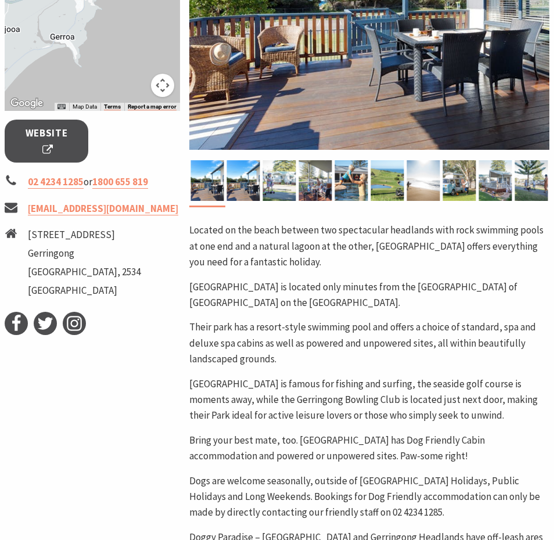
scroll to position [364, 0]
